Goal: Task Accomplishment & Management: Use online tool/utility

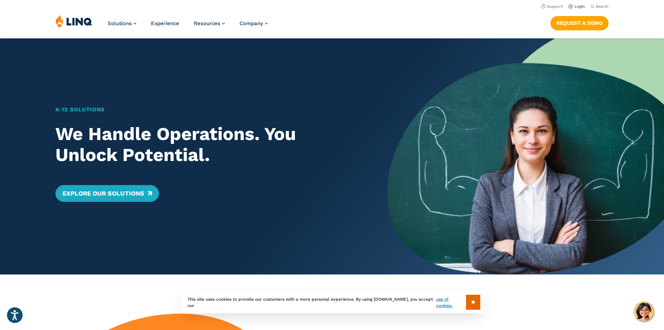
click at [574, 5] on link "Login" at bounding box center [577, 6] width 16 height 5
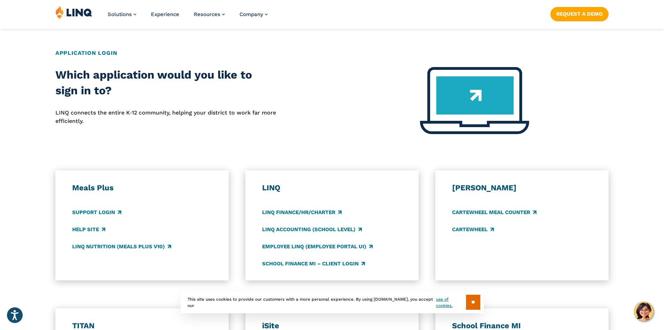
scroll to position [349, 0]
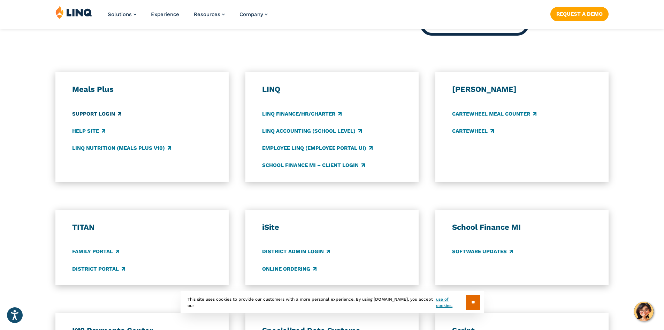
click at [104, 113] on link "Support Login" at bounding box center [96, 114] width 49 height 8
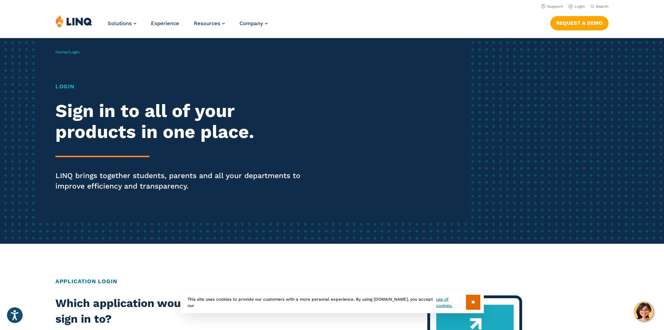
scroll to position [35, 0]
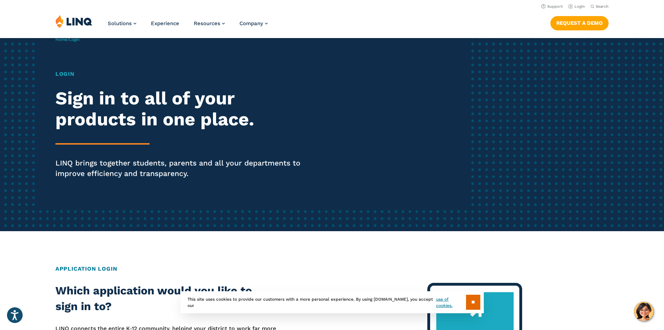
click at [67, 74] on h1 "Login" at bounding box center [183, 74] width 256 height 8
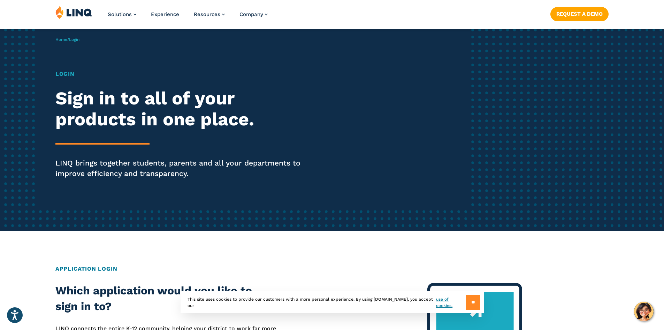
scroll to position [523, 0]
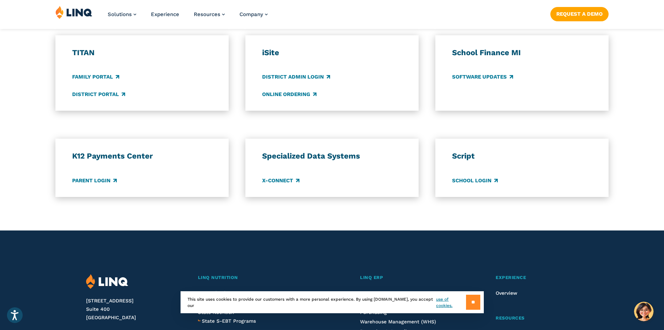
click at [475, 300] on input "**" at bounding box center [473, 301] width 14 height 15
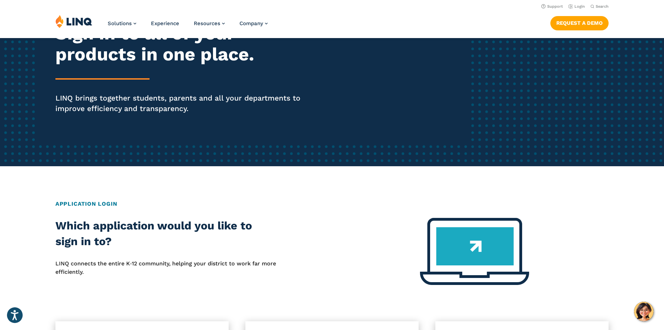
scroll to position [35, 0]
